Goal: Information Seeking & Learning: Learn about a topic

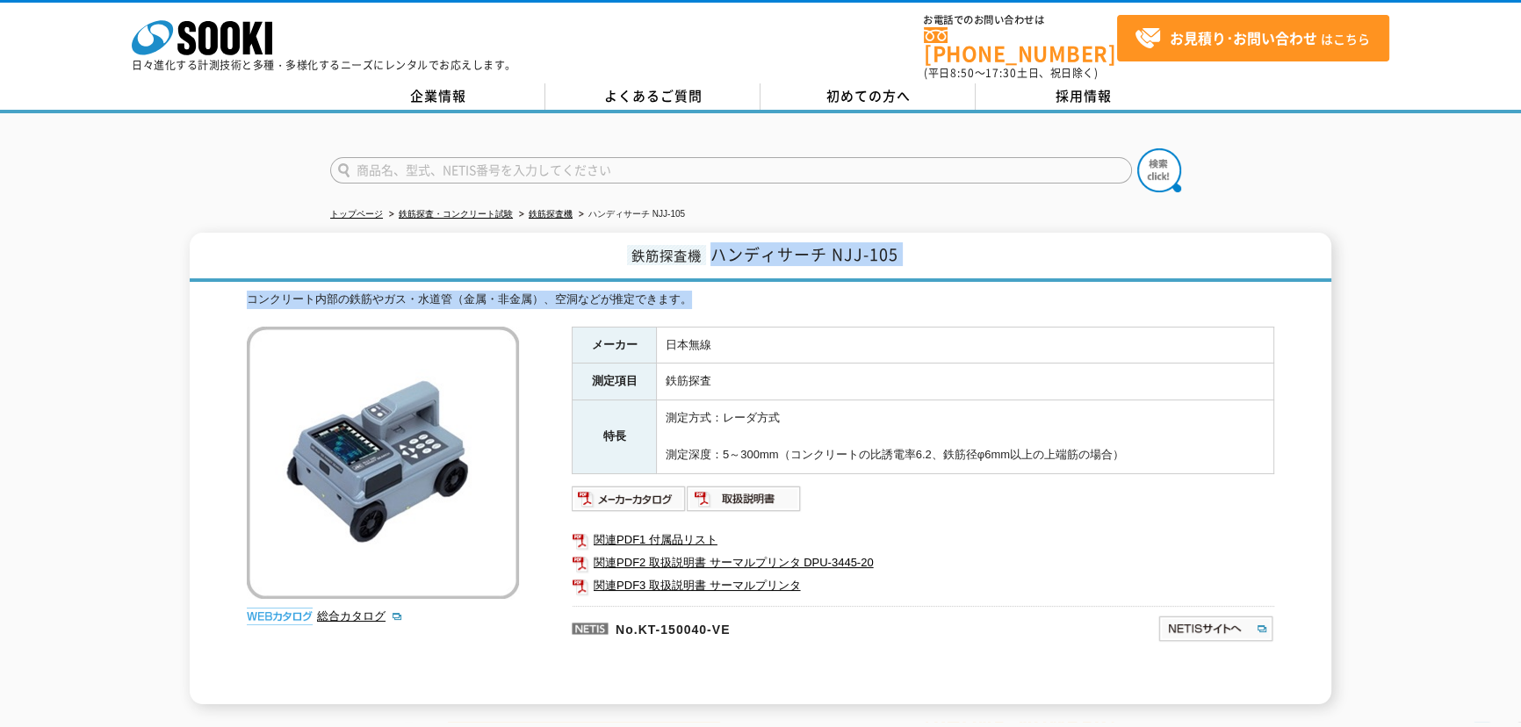
drag, startPoint x: 713, startPoint y: 246, endPoint x: 761, endPoint y: 285, distance: 61.9
click at [761, 285] on div "鉄筋探査機 ハンディサーチ NJJ-105 コンクリート内部の鉄筋やガス・水道管（金属・非金属）、空洞などが推定できます。 総合カタログ メーカー 日本無線 …" at bounding box center [761, 469] width 1142 height 472
click at [739, 268] on h1 "鉄筋探査機 ハンディサーチ NJJ-105" at bounding box center [761, 257] width 1142 height 49
drag, startPoint x: 718, startPoint y: 245, endPoint x: 726, endPoint y: 305, distance: 60.2
click at [726, 305] on div "鉄筋探査機 ハンディサーチ NJJ-105 コンクリート内部の鉄筋やガス・水道管（金属・非金属）、空洞などが推定できます。 総合カタログ メーカー 日本無線 …" at bounding box center [761, 469] width 1142 height 472
